Goal: Task Accomplishment & Management: Complete application form

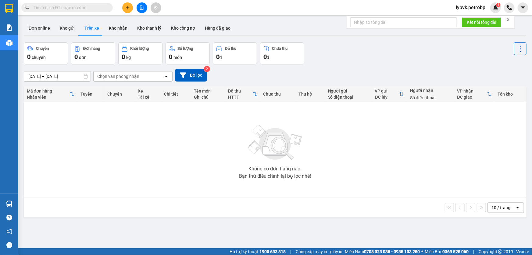
paste input "0934083121"
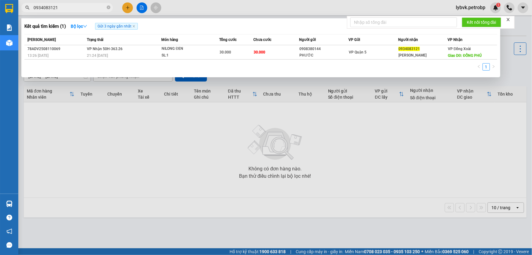
click at [60, 6] on input "0934083121" at bounding box center [70, 7] width 72 height 7
paste input "372010010"
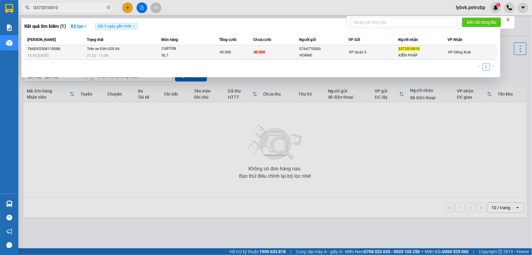
type input "0372010010"
click at [173, 49] on div "CARTON" at bounding box center [185, 48] width 46 height 7
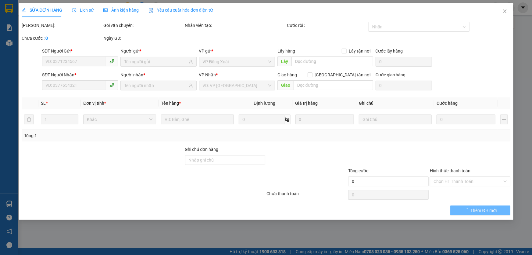
type input "0764770000"
type input "HOÀNG"
type input "0372010010"
type input "KIẾN PHÁP"
type input "40.000"
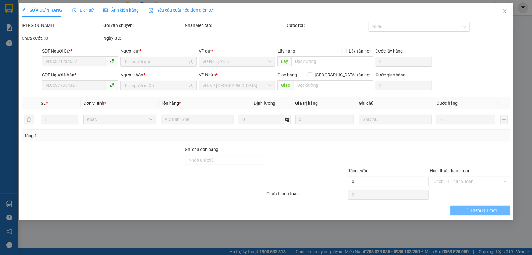
type input "40.000"
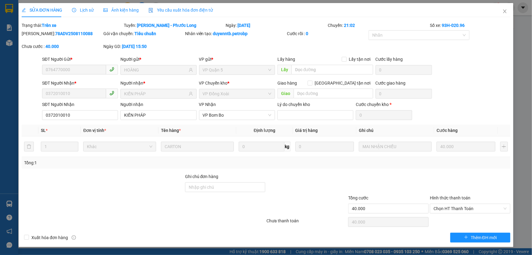
click at [89, 10] on span "Lịch sử" at bounding box center [83, 10] width 22 height 5
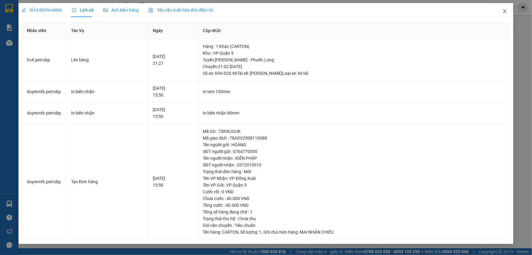
click at [506, 12] on icon "close" at bounding box center [505, 11] width 5 height 5
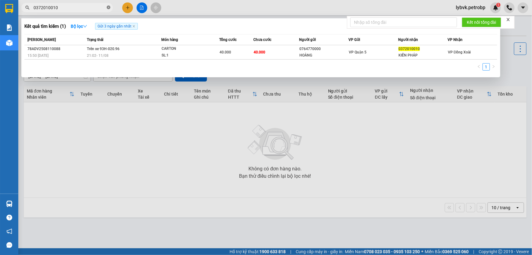
click at [109, 7] on icon "close-circle" at bounding box center [109, 7] width 4 height 4
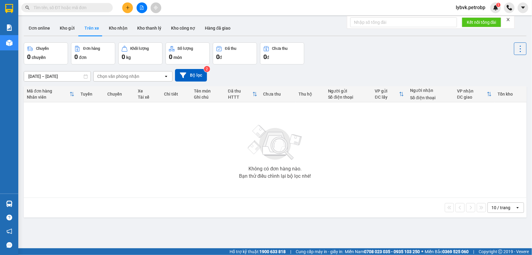
paste input "0938692793"
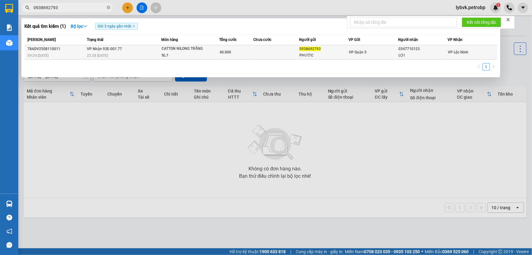
type input "0938692793"
click at [199, 49] on div "CATTON NILONG TRẮNG" at bounding box center [185, 48] width 46 height 7
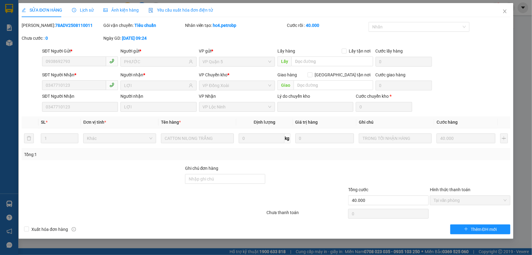
click at [91, 9] on span "Lịch sử" at bounding box center [83, 10] width 22 height 5
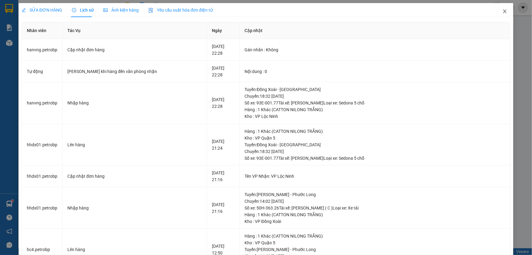
click at [503, 12] on icon "close" at bounding box center [505, 11] width 5 height 5
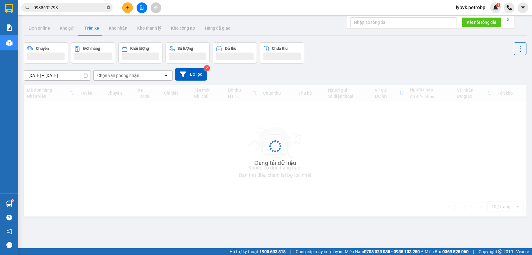
click at [110, 7] on icon "close-circle" at bounding box center [109, 7] width 4 height 4
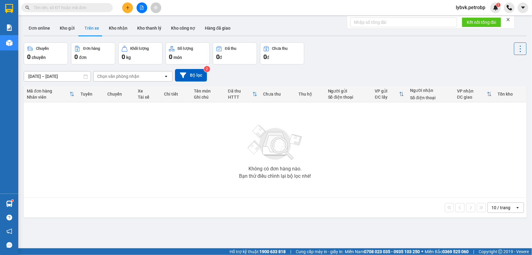
click at [90, 9] on input "text" at bounding box center [70, 7] width 72 height 7
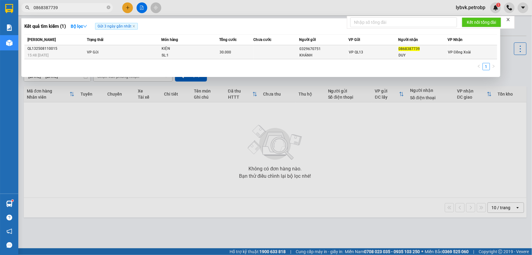
type input "0868387739"
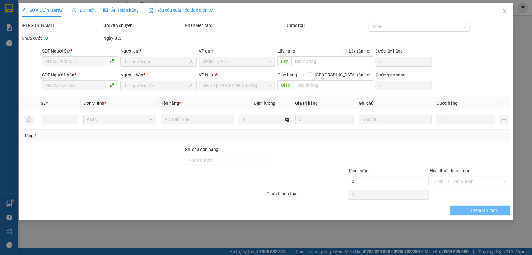
type input "0329670751"
type input "KHÁNH"
type input "0868387739"
type input "DUY"
type input "30.000"
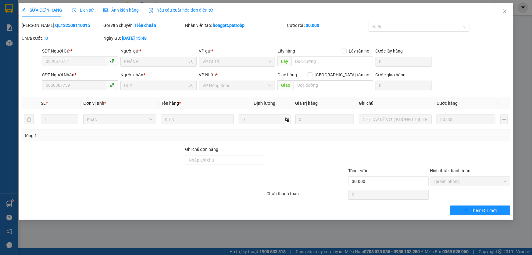
click at [90, 9] on span "Lịch sử" at bounding box center [83, 10] width 22 height 5
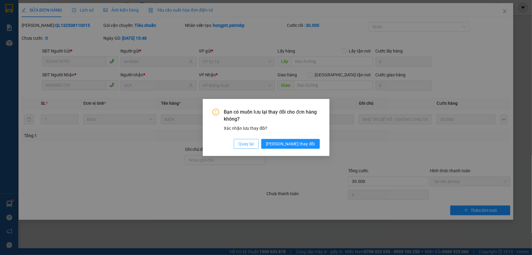
click at [254, 145] on span "Quay lại" at bounding box center [246, 143] width 15 height 7
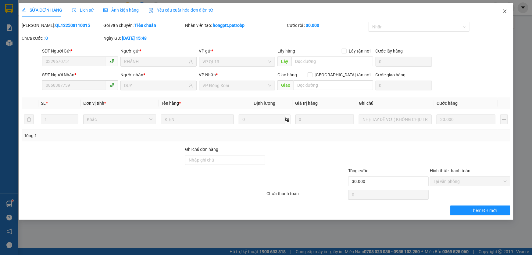
click at [504, 13] on icon "close" at bounding box center [504, 11] width 3 height 4
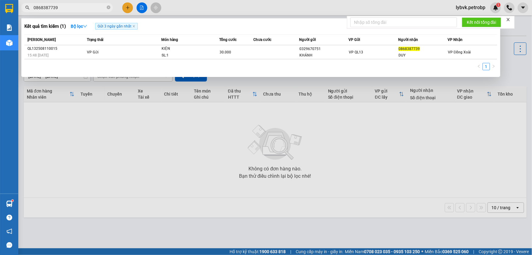
click at [61, 8] on input "0868387739" at bounding box center [70, 7] width 72 height 7
click at [67, 6] on input "0868387739" at bounding box center [70, 7] width 72 height 7
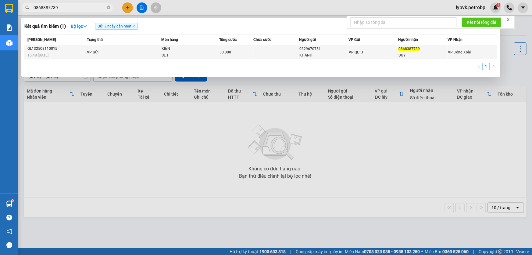
click at [167, 48] on div "KIỆN" at bounding box center [185, 48] width 46 height 7
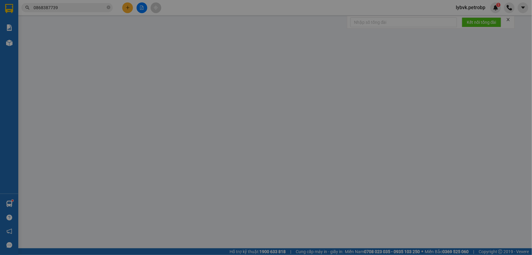
type input "0329670751"
type input "KHÁNH"
type input "0868387739"
type input "DUY"
type input "30.000"
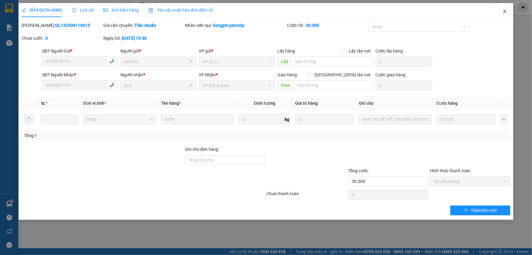
click at [503, 12] on icon "close" at bounding box center [505, 11] width 5 height 5
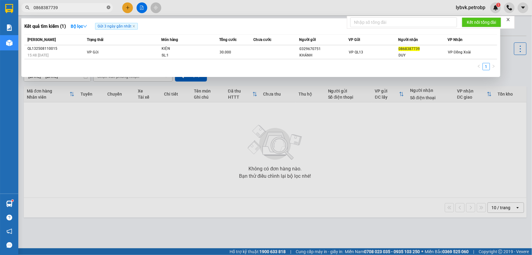
click at [108, 7] on icon "close-circle" at bounding box center [109, 7] width 4 height 4
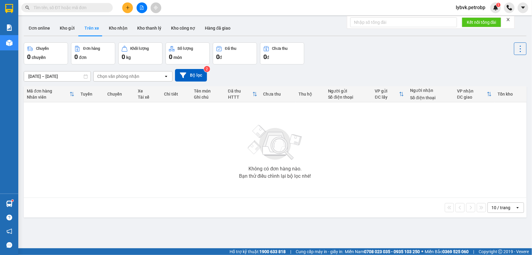
click at [95, 7] on input "text" at bounding box center [70, 7] width 72 height 7
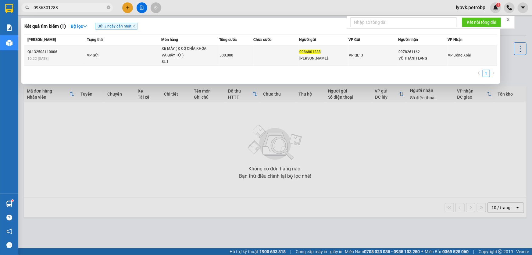
type input "0986801288"
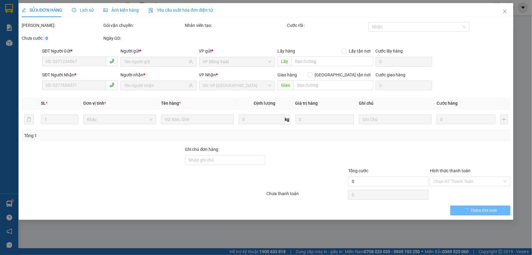
type input "0986801288"
type input "[PERSON_NAME]"
type input "0978261162"
type input "VÕ THÀNH LANG"
type input "300.000"
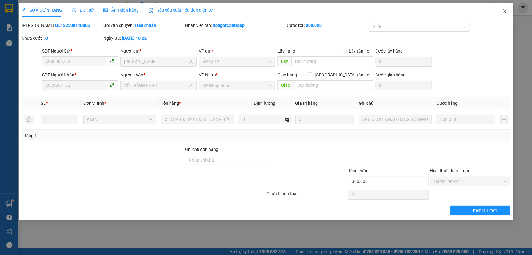
click at [505, 12] on icon "close" at bounding box center [504, 11] width 3 height 4
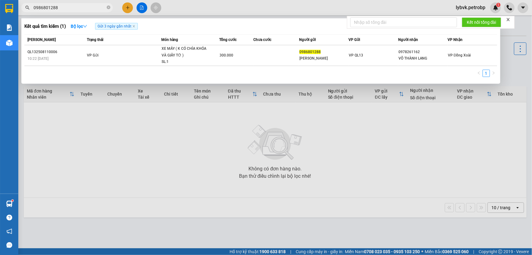
click at [74, 8] on input "0986801288" at bounding box center [70, 7] width 72 height 7
click at [107, 7] on icon "close-circle" at bounding box center [109, 7] width 4 height 4
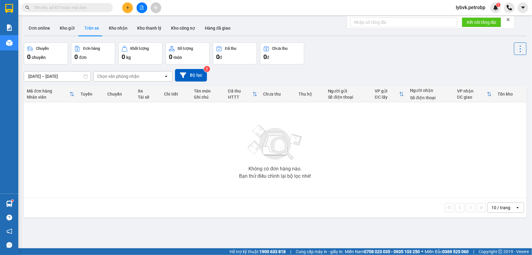
paste input "979317131"
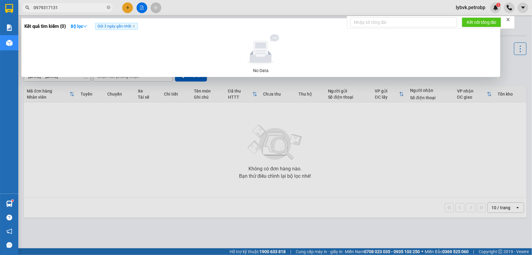
type input "979317131"
click at [81, 9] on input "979317131" at bounding box center [70, 7] width 72 height 7
click at [110, 9] on icon "close-circle" at bounding box center [109, 7] width 4 height 4
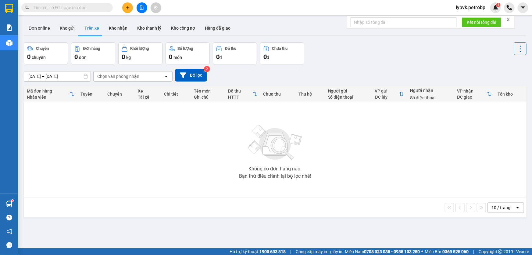
click at [96, 7] on input "text" at bounding box center [70, 7] width 72 height 7
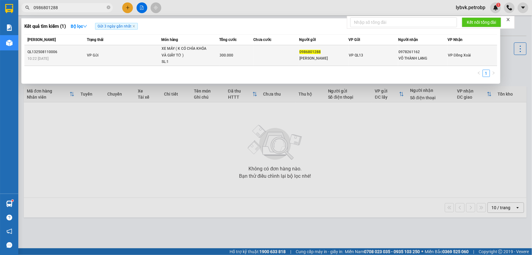
type input "0986801288"
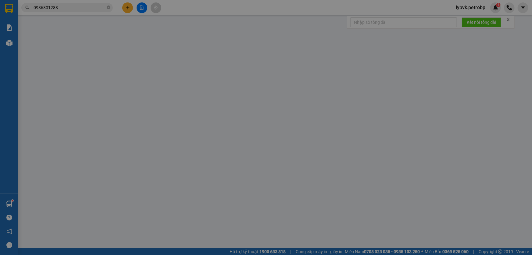
type input "0986801288"
type input "[PERSON_NAME]"
type input "0978261162"
type input "VÕ THÀNH LANG"
type input "300.000"
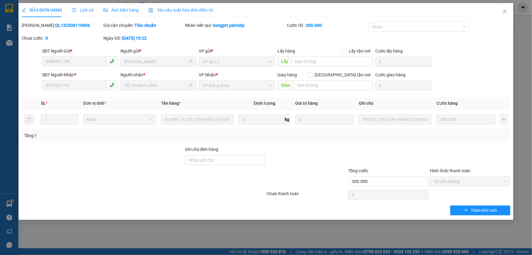
click at [83, 9] on span "Lịch sử" at bounding box center [83, 10] width 22 height 5
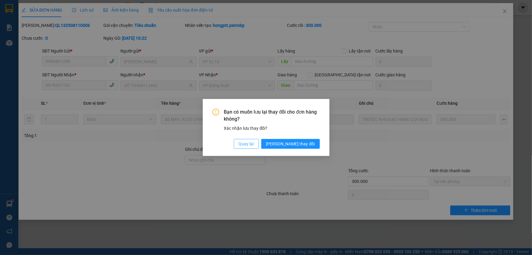
click at [254, 142] on span "Quay lại" at bounding box center [246, 143] width 15 height 7
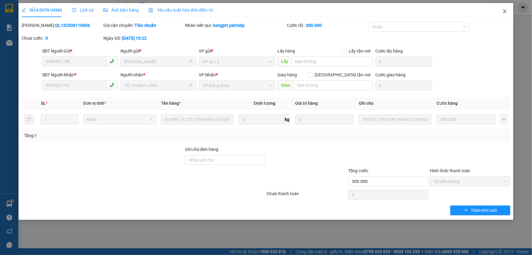
click at [507, 11] on icon "close" at bounding box center [505, 11] width 5 height 5
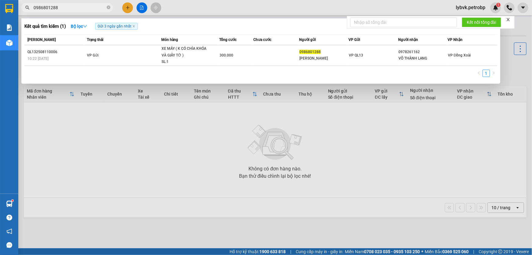
click at [63, 8] on input "0986801288" at bounding box center [70, 7] width 72 height 7
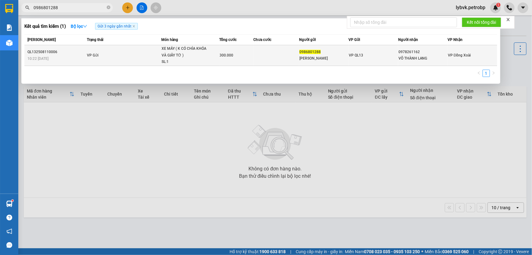
click at [179, 50] on div "XE MÁY ( K CÓ CHÌA KHÓA VÀ GIẤY TỜ )" at bounding box center [185, 51] width 46 height 13
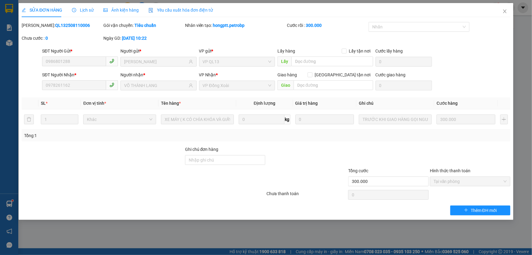
click at [88, 11] on span "Lịch sử" at bounding box center [83, 10] width 22 height 5
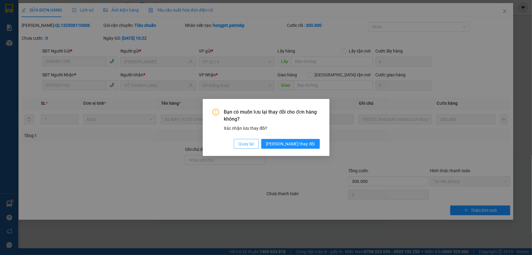
click at [254, 143] on span "Quay lại" at bounding box center [246, 143] width 15 height 7
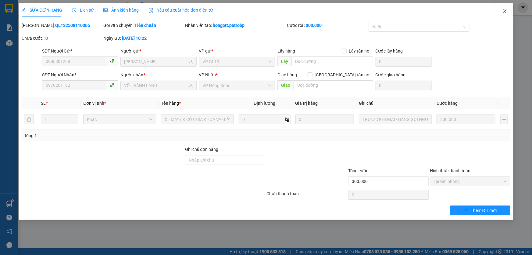
click at [503, 11] on icon "close" at bounding box center [505, 11] width 5 height 5
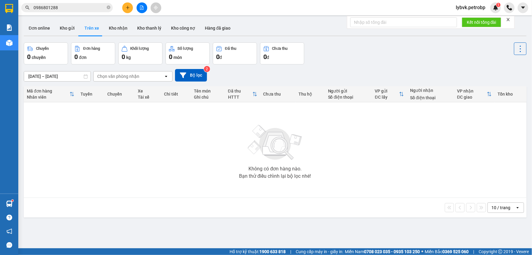
click at [66, 3] on div "Kết quả tìm kiếm ( 1 ) Bộ lọc Gửi 3 ngày gần nhất Mã ĐH Trạng thái Món hàng Tổn…" at bounding box center [59, 7] width 119 height 11
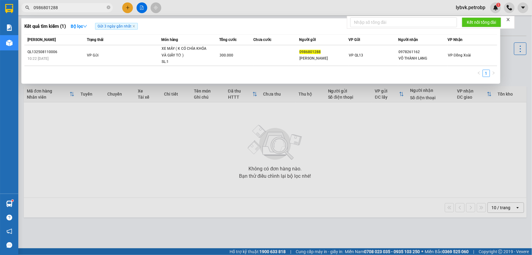
click at [66, 9] on input "0986801288" at bounding box center [70, 7] width 72 height 7
click at [72, 9] on input "0986801288" at bounding box center [70, 7] width 72 height 7
type input "0986801288"
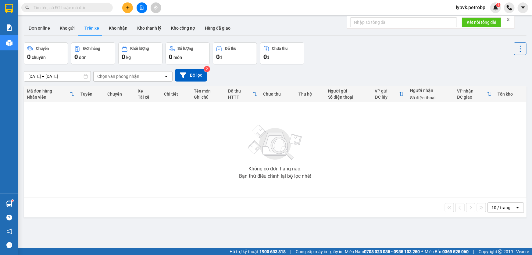
click at [91, 10] on input "text" at bounding box center [70, 7] width 72 height 7
click at [86, 7] on input "text" at bounding box center [70, 7] width 72 height 7
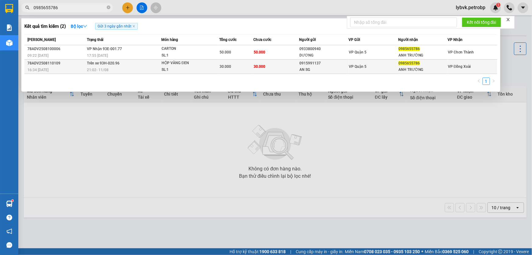
type input "0985655786"
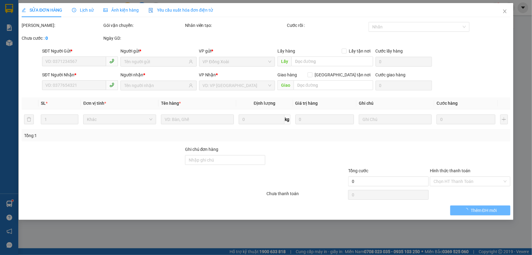
type input "0915991137"
type input "AN SG"
type input "0985655786"
type input "ANH TRƯỜNG"
type input "30.000"
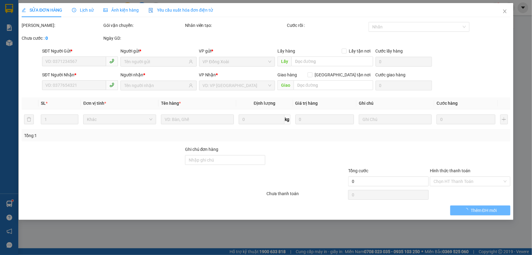
type input "30.000"
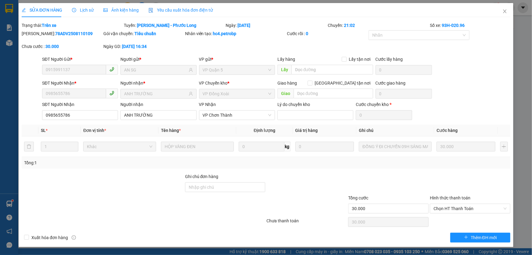
click at [85, 9] on span "Lịch sử" at bounding box center [83, 10] width 22 height 5
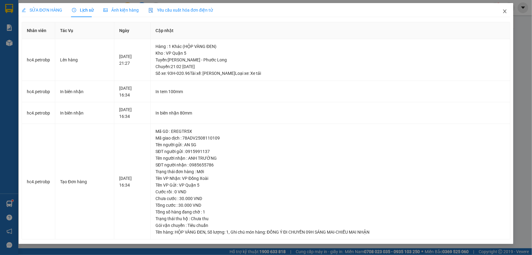
drag, startPoint x: 503, startPoint y: 11, endPoint x: 500, endPoint y: 13, distance: 3.3
click at [503, 12] on icon "close" at bounding box center [505, 11] width 5 height 5
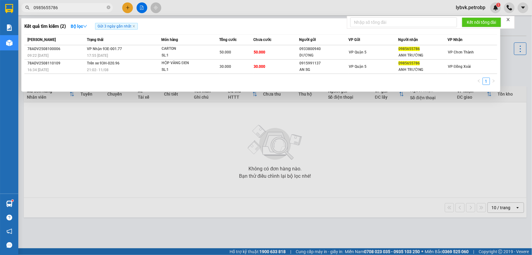
click at [69, 6] on input "0985655786" at bounding box center [70, 7] width 72 height 7
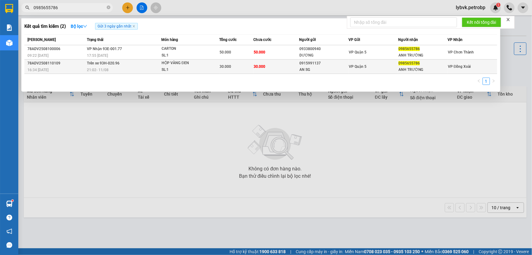
click at [182, 63] on div "HỘP VÀNG ĐEN" at bounding box center [185, 63] width 46 height 7
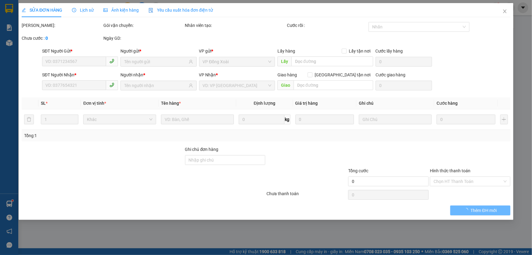
type input "0915991137"
type input "AN SG"
type input "0985655786"
type input "ANH TRƯỜNG"
type input "30.000"
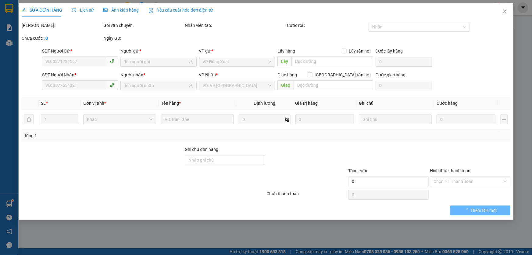
type input "30.000"
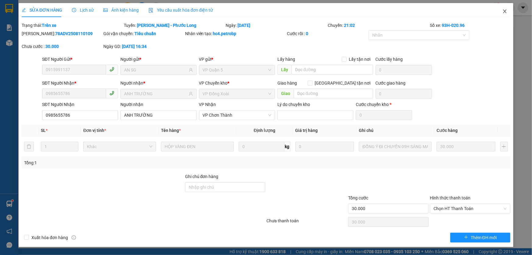
click at [504, 9] on icon "close" at bounding box center [505, 11] width 5 height 5
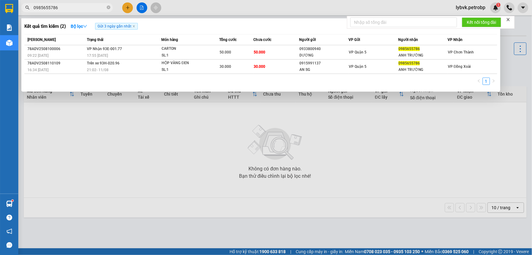
click at [80, 6] on input "0985655786" at bounding box center [70, 7] width 72 height 7
click at [108, 7] on icon "close-circle" at bounding box center [109, 7] width 4 height 4
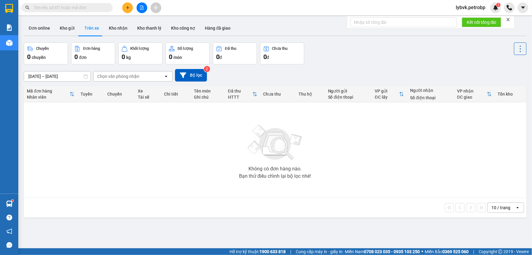
paste input "0986801288"
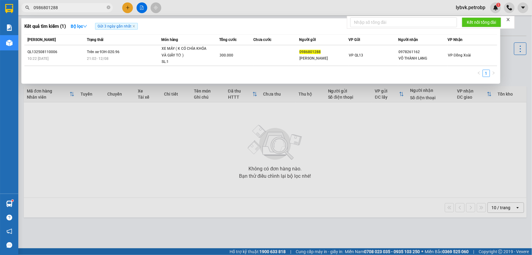
click at [276, 8] on div at bounding box center [266, 127] width 532 height 255
click at [61, 8] on input "0986801288" at bounding box center [70, 7] width 72 height 7
type input "0986801288"
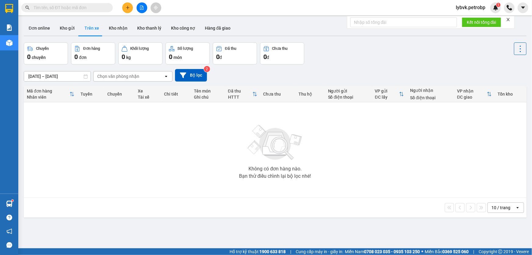
click at [102, 8] on input "text" at bounding box center [70, 7] width 72 height 7
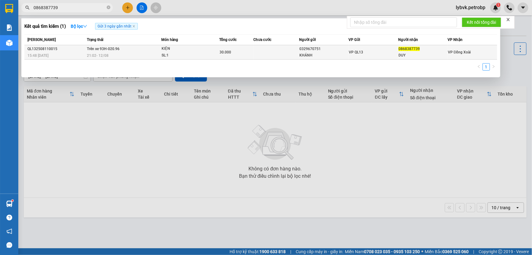
type input "0868387739"
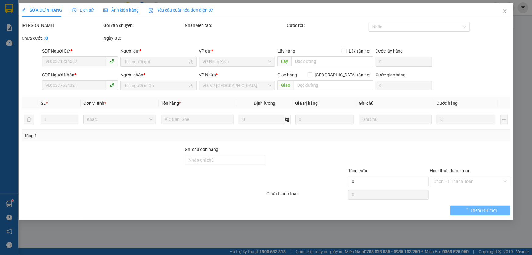
type input "0329670751"
type input "KHÁNH"
type input "0868387739"
type input "DUY"
type input "30.000"
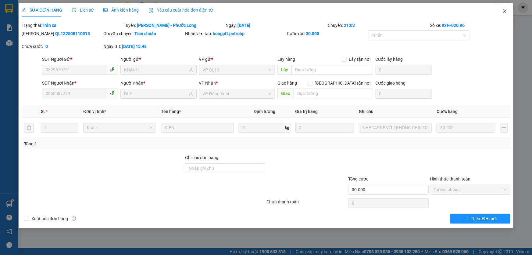
drag, startPoint x: 503, startPoint y: 11, endPoint x: 244, endPoint y: 6, distance: 258.2
click at [503, 11] on span "Close" at bounding box center [505, 11] width 17 height 17
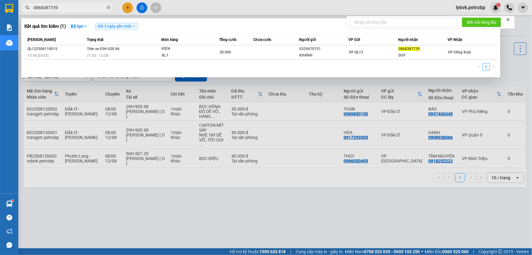
click at [83, 7] on input "0868387739" at bounding box center [70, 7] width 72 height 7
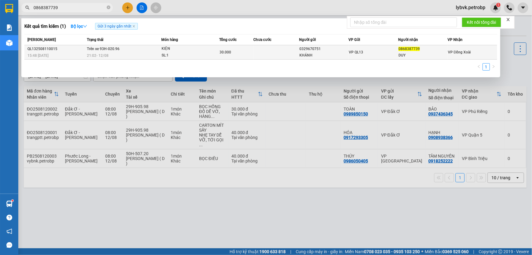
click at [101, 49] on span "Trên xe 93H-020.96" at bounding box center [103, 49] width 33 height 4
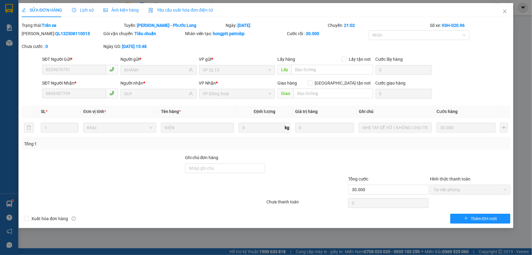
click at [88, 11] on span "Lịch sử" at bounding box center [83, 10] width 22 height 5
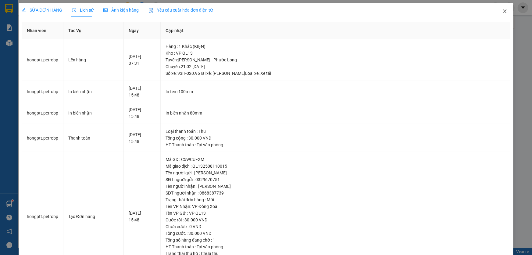
click at [503, 12] on icon "close" at bounding box center [505, 11] width 5 height 5
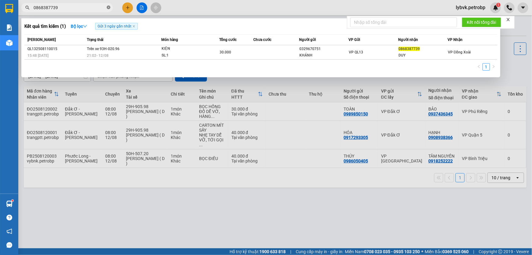
click at [110, 8] on icon "close-circle" at bounding box center [109, 7] width 4 height 4
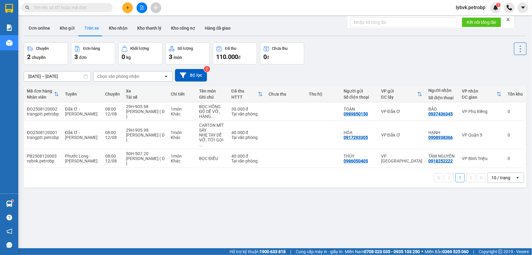
click at [98, 9] on input "text" at bounding box center [70, 7] width 72 height 7
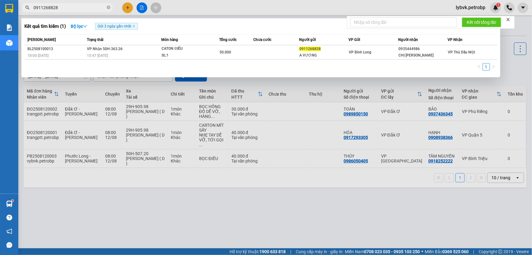
type input "0911268828"
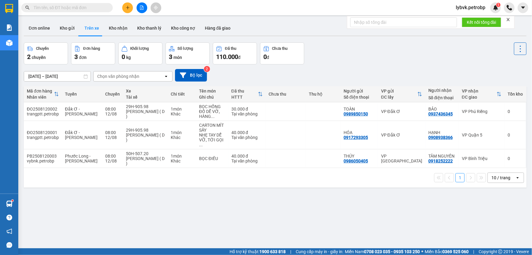
click at [83, 5] on input "text" at bounding box center [70, 7] width 72 height 7
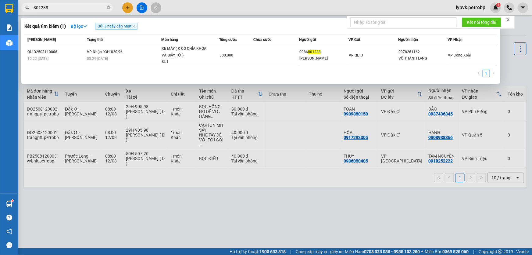
type input "801288"
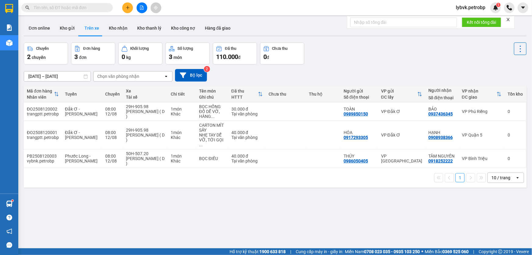
click at [99, 8] on input "text" at bounding box center [70, 7] width 72 height 7
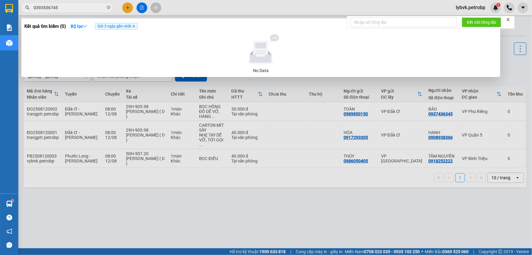
type input "0393536745"
click at [135, 27] on icon "close" at bounding box center [134, 26] width 2 height 2
click at [58, 5] on input "0393536745" at bounding box center [70, 7] width 72 height 7
drag, startPoint x: 58, startPoint y: 5, endPoint x: 51, endPoint y: 6, distance: 7.4
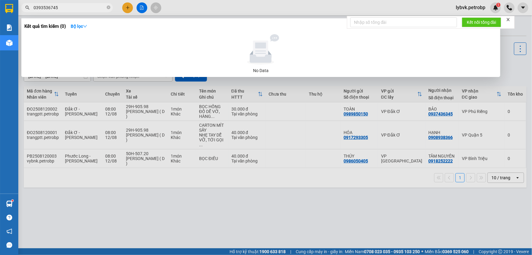
click at [51, 6] on input "0393536745" at bounding box center [70, 7] width 72 height 7
click at [65, 8] on input "0393536745" at bounding box center [70, 7] width 72 height 7
click at [108, 7] on icon "close-circle" at bounding box center [109, 7] width 4 height 4
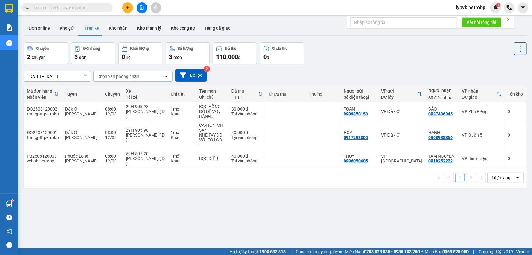
click at [101, 7] on input "text" at bounding box center [70, 7] width 72 height 7
paste input "0393536745"
type input "0393536745"
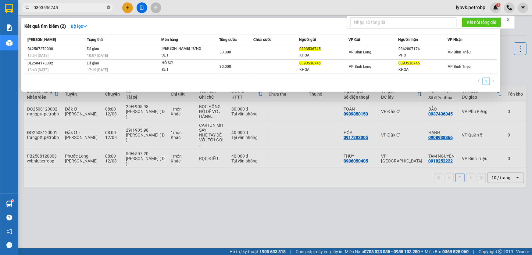
click at [108, 9] on icon "close-circle" at bounding box center [109, 7] width 4 height 4
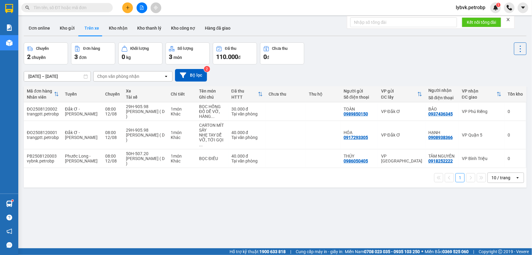
click at [88, 9] on input "text" at bounding box center [70, 7] width 72 height 7
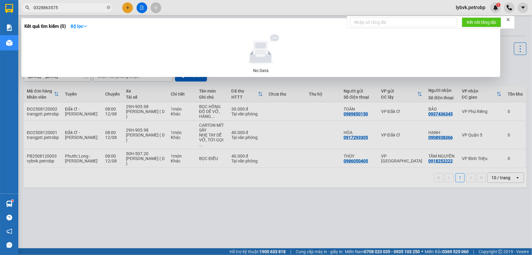
click at [60, 6] on input "0328863575" at bounding box center [70, 7] width 72 height 7
click at [61, 6] on input "0328863575" at bounding box center [70, 7] width 72 height 7
type input "0328863575"
